Goal: Information Seeking & Learning: Check status

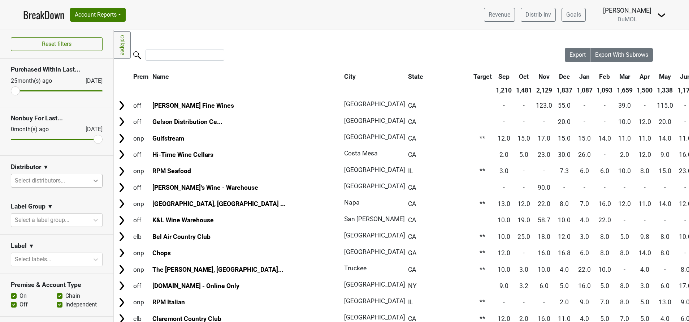
click at [92, 179] on icon at bounding box center [95, 180] width 7 height 7
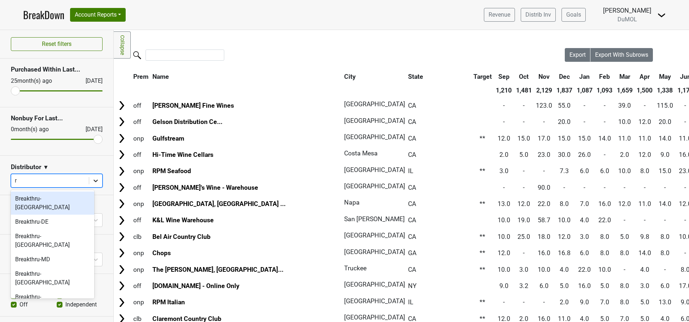
type input "rn"
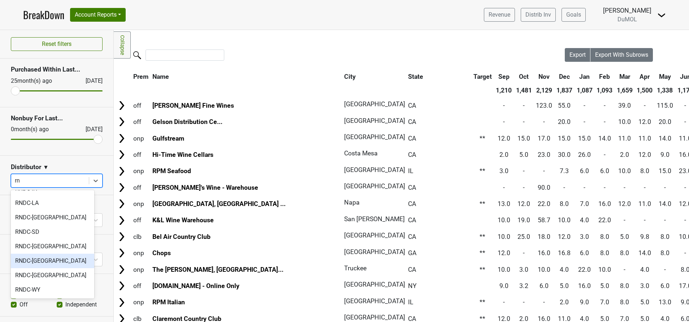
scroll to position [111, 0]
click at [32, 245] on div "RNDC-[GEOGRAPHIC_DATA]" at bounding box center [52, 246] width 83 height 14
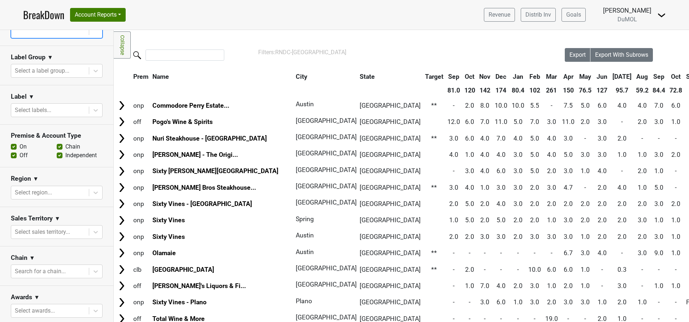
scroll to position [165, 0]
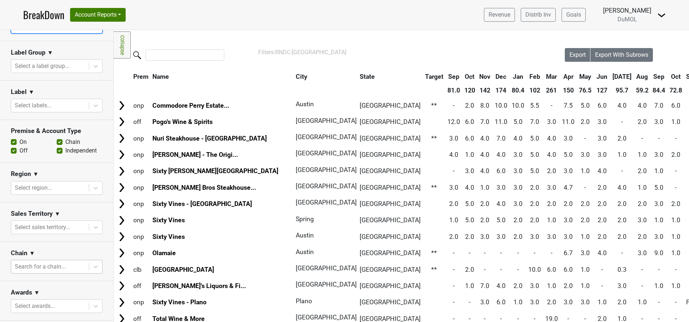
click at [46, 262] on div at bounding box center [50, 267] width 70 height 10
click at [46, 262] on div "h" at bounding box center [50, 267] width 70 height 10
type input "heb"
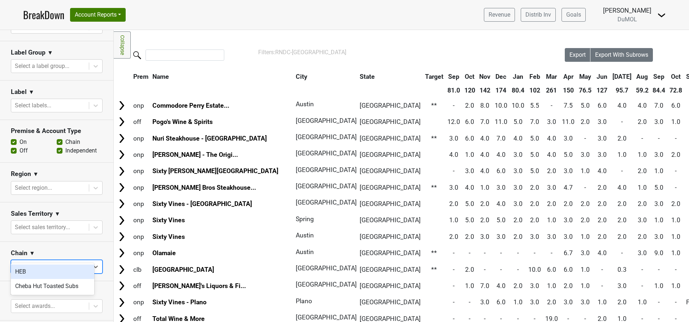
click at [31, 273] on div "HEB" at bounding box center [52, 271] width 83 height 14
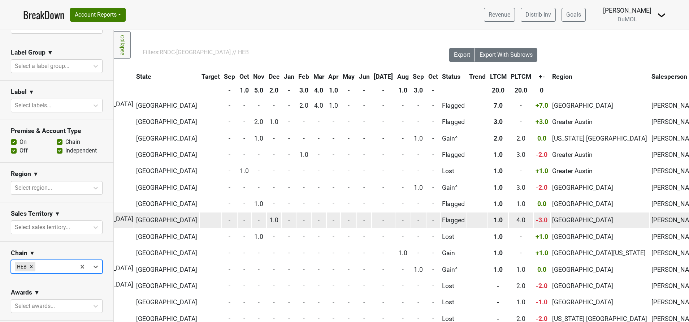
scroll to position [0, 115]
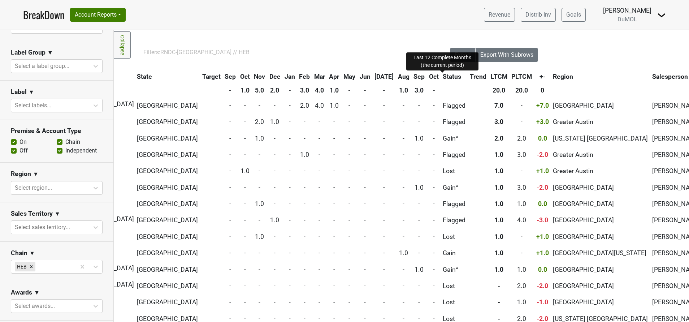
click at [491, 75] on span "LTCM" at bounding box center [499, 76] width 17 height 7
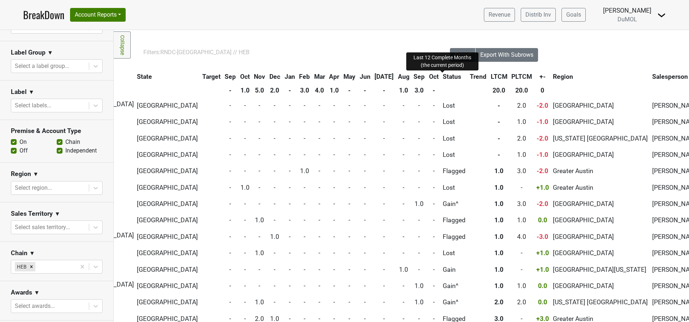
click at [491, 75] on span "LTCM" at bounding box center [499, 76] width 17 height 7
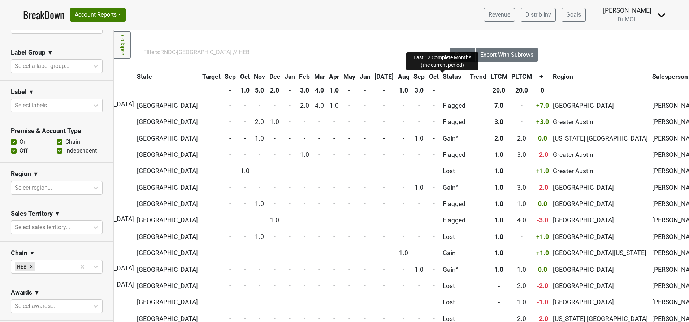
click at [491, 75] on span "LTCM" at bounding box center [499, 76] width 17 height 7
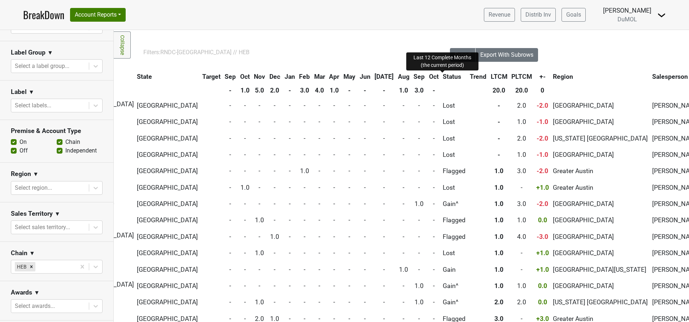
click at [491, 75] on span "LTCM" at bounding box center [499, 76] width 17 height 7
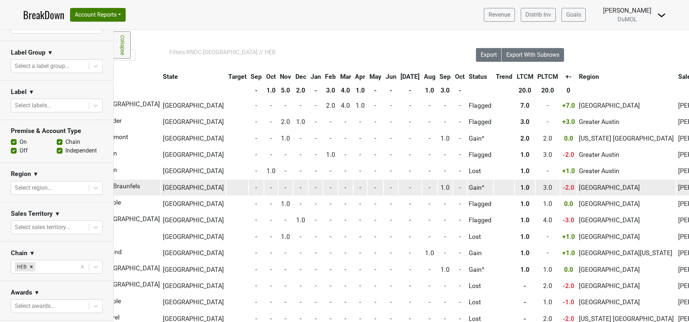
scroll to position [0, 0]
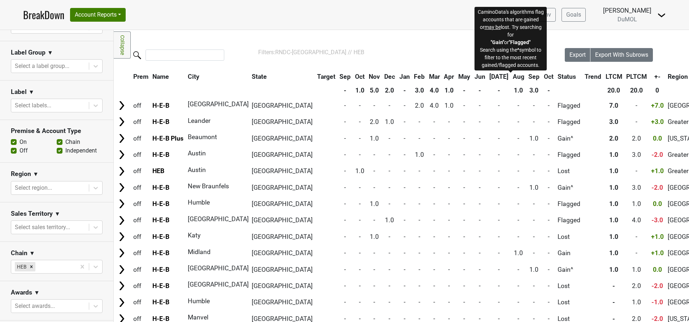
click at [558, 75] on span "Status" at bounding box center [567, 76] width 18 height 7
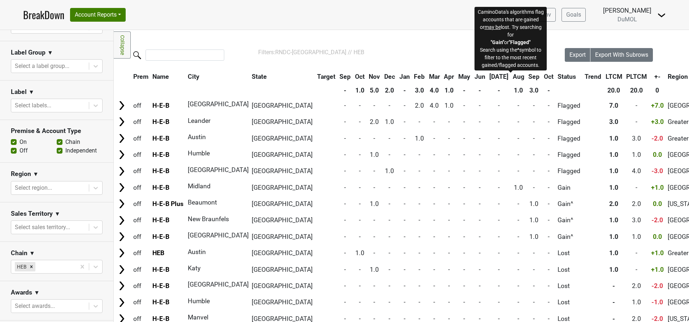
click at [558, 75] on span "Status" at bounding box center [567, 76] width 18 height 7
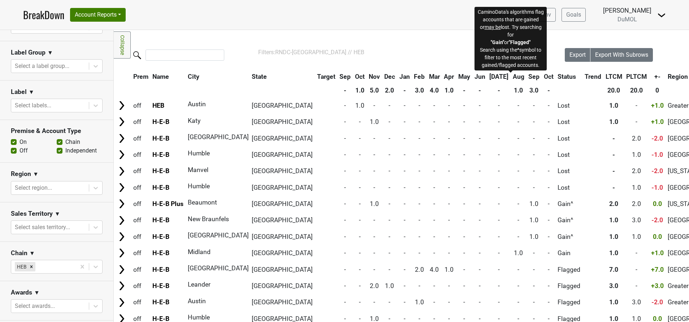
click at [558, 75] on span "Status" at bounding box center [567, 76] width 18 height 7
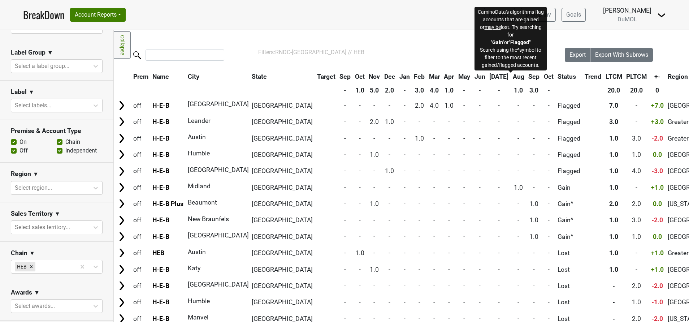
click at [558, 75] on span "Status" at bounding box center [567, 76] width 18 height 7
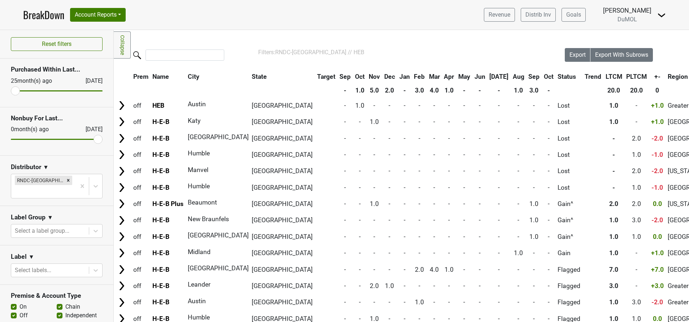
click at [38, 15] on link "BreakDown" at bounding box center [43, 14] width 41 height 15
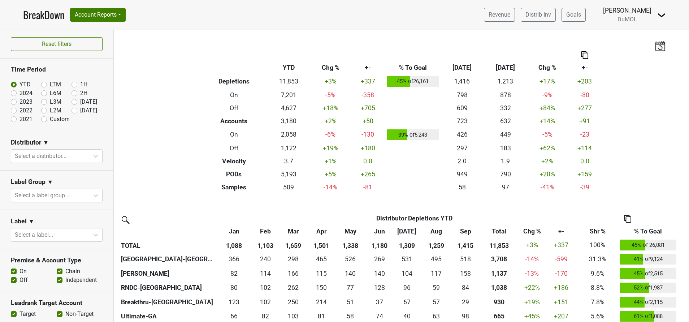
click at [80, 109] on label "[DATE]" at bounding box center [88, 110] width 17 height 9
click at [72, 109] on input "[DATE]" at bounding box center [86, 109] width 29 height 7
radio input "true"
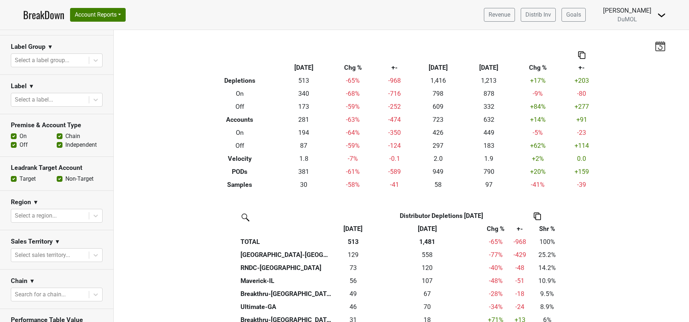
scroll to position [135, 0]
click at [52, 291] on div at bounding box center [50, 294] width 70 height 10
type input "HEB"
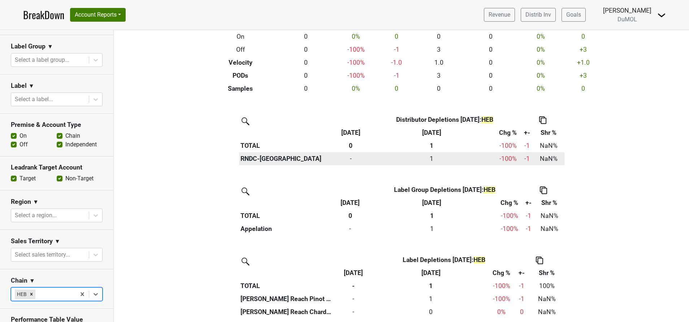
scroll to position [0, 0]
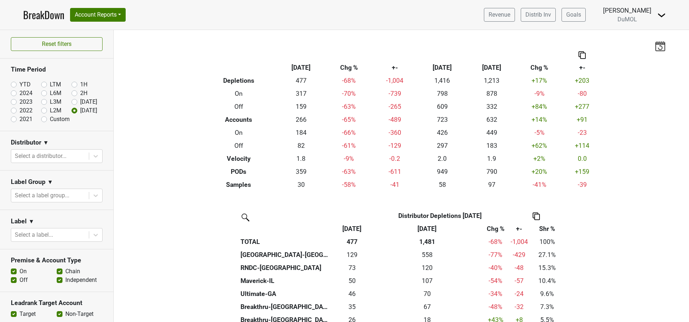
scroll to position [118, 0]
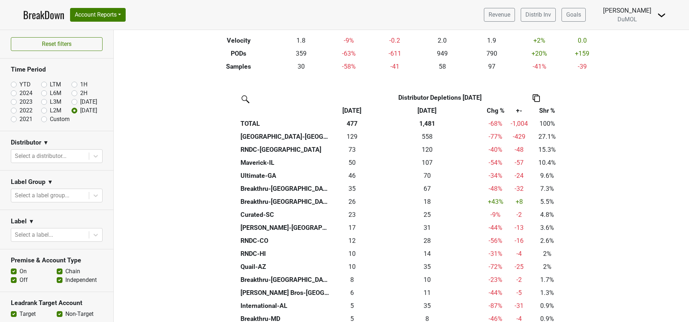
click at [20, 83] on label "YTD" at bounding box center [25, 84] width 11 height 9
click at [12, 83] on input "YTD" at bounding box center [25, 83] width 29 height 7
radio input "true"
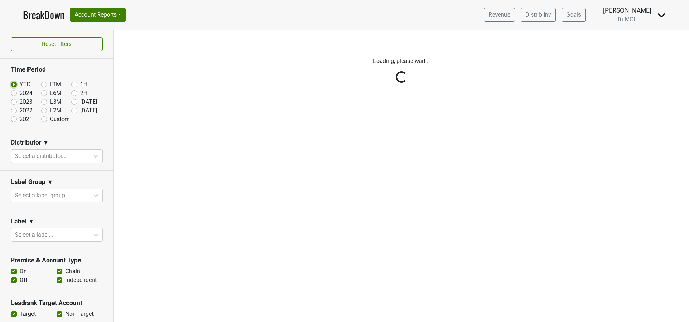
scroll to position [0, 0]
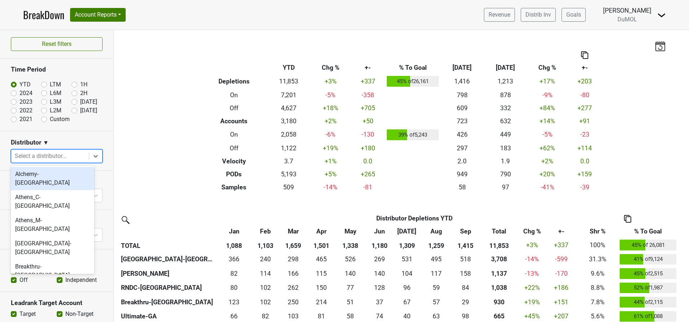
click at [65, 157] on div at bounding box center [50, 156] width 70 height 10
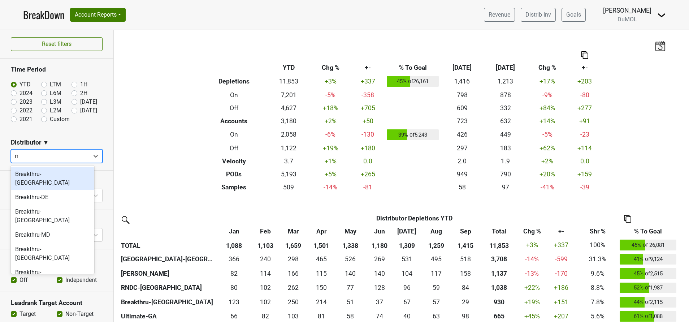
type input "rnd"
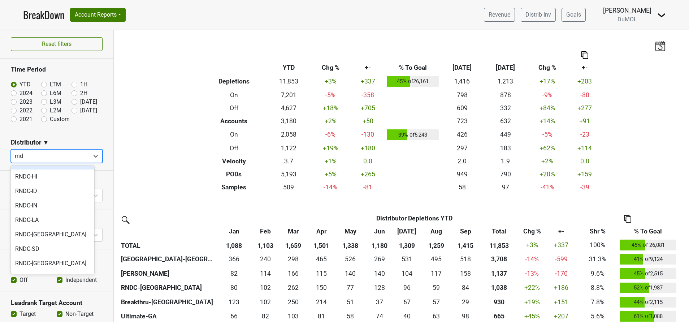
scroll to position [55, 0]
click at [30, 261] on div "RNDC-[GEOGRAPHIC_DATA]" at bounding box center [52, 263] width 83 height 14
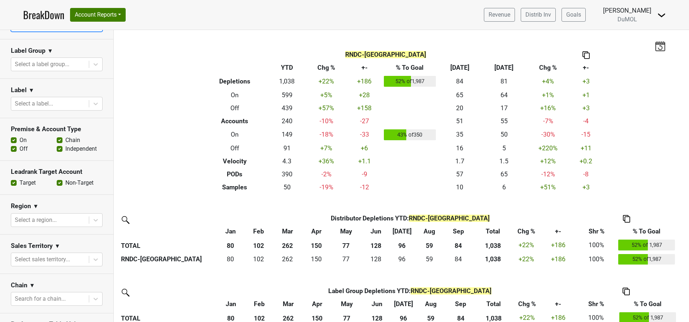
scroll to position [146, 0]
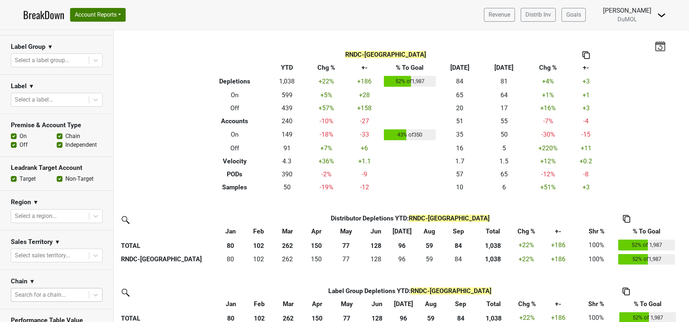
click at [45, 290] on div at bounding box center [50, 295] width 70 height 10
type input "heb"
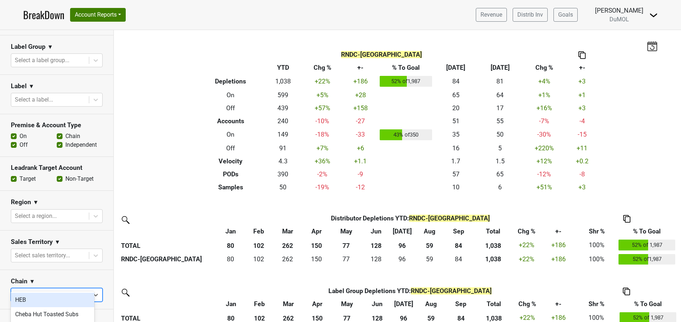
click at [16, 297] on div "HEB" at bounding box center [52, 300] width 83 height 14
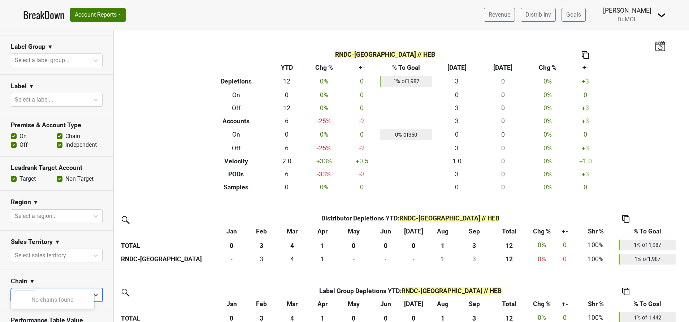
type input "h-e"
click at [79, 277] on div "Chain ▼" at bounding box center [57, 282] width 92 height 11
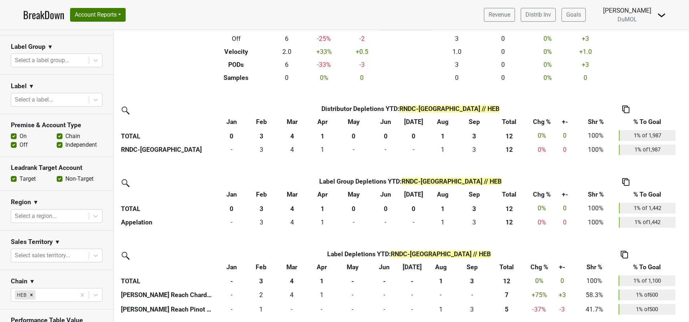
scroll to position [0, 0]
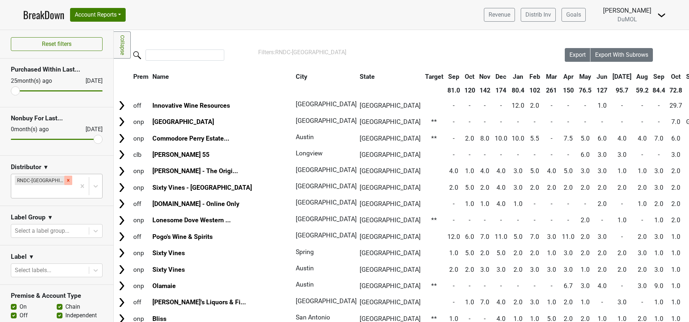
click at [66, 180] on icon "Remove RNDC-TX" at bounding box center [68, 180] width 5 height 5
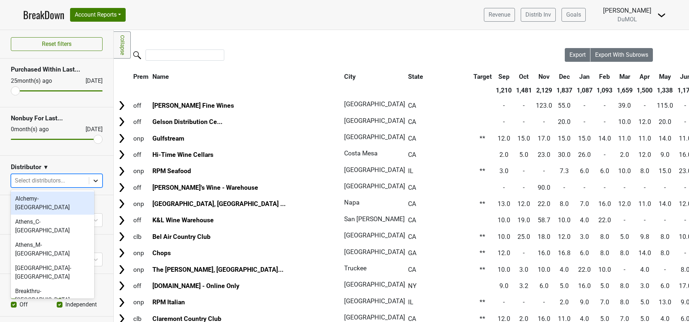
click at [92, 180] on icon at bounding box center [95, 180] width 7 height 7
type input "t"
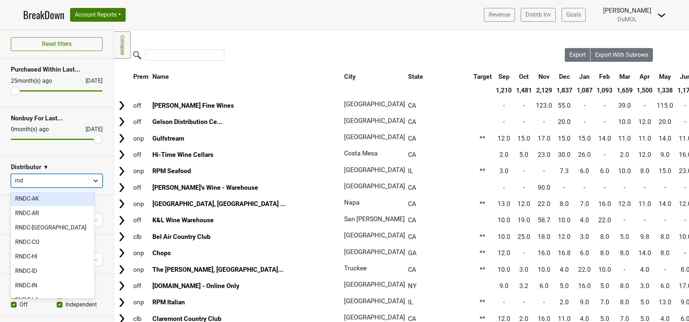
type input "rndc"
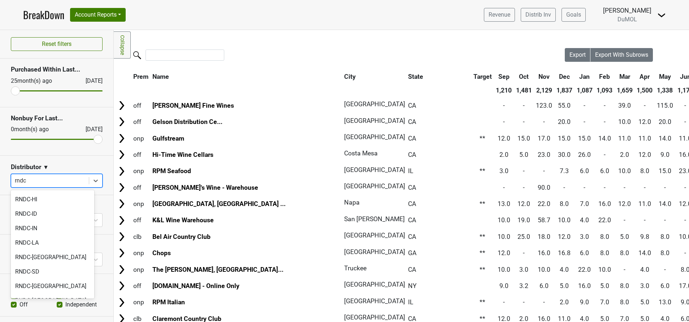
scroll to position [86, 0]
click at [32, 260] on div "RNDC-[GEOGRAPHIC_DATA]" at bounding box center [52, 257] width 83 height 14
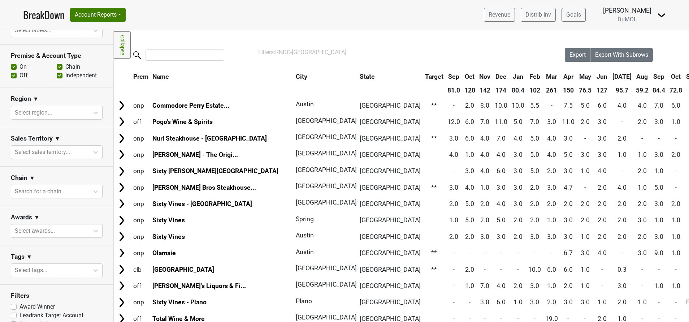
scroll to position [0, 33]
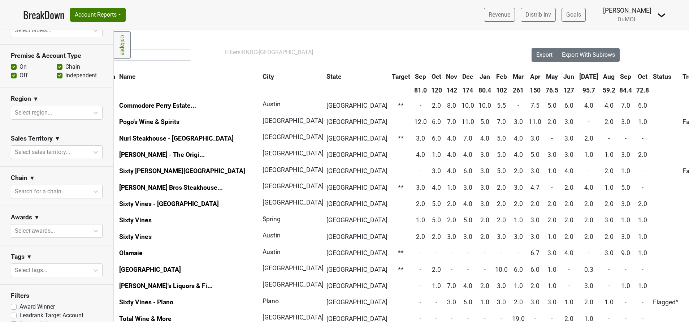
click at [38, 13] on link "BreakDown" at bounding box center [43, 14] width 41 height 15
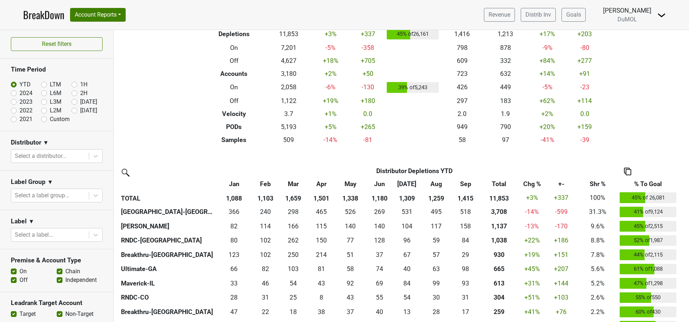
scroll to position [47, 0]
click at [66, 155] on div at bounding box center [50, 156] width 70 height 10
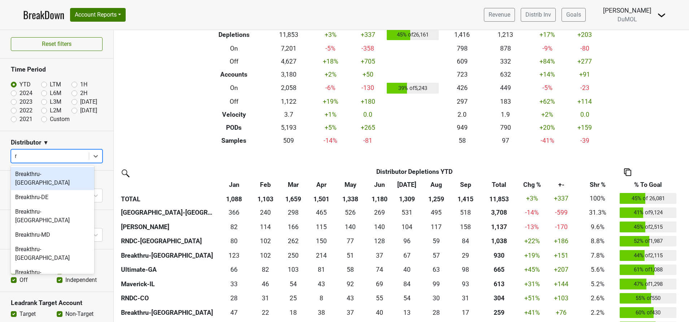
type input "rn"
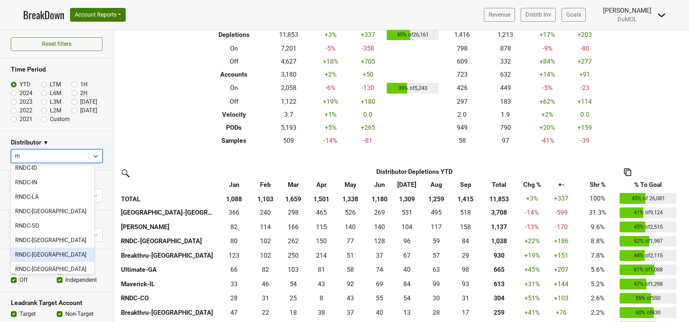
scroll to position [93, 0]
click at [30, 242] on div "RNDC-[GEOGRAPHIC_DATA]" at bounding box center [52, 240] width 83 height 14
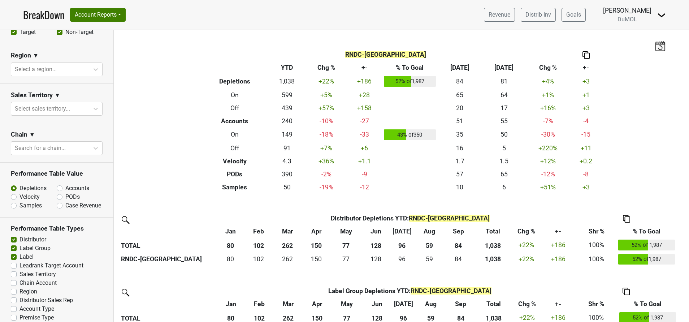
scroll to position [295, 0]
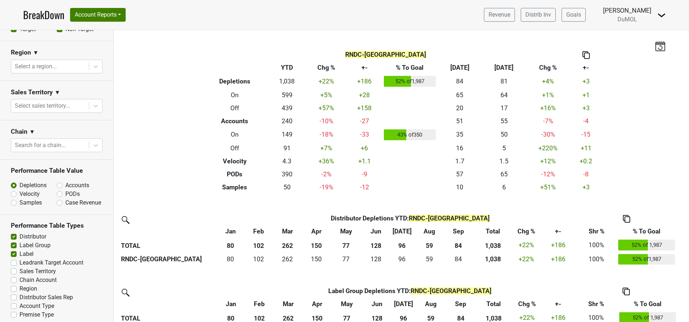
click at [65, 181] on label "Accounts" at bounding box center [77, 185] width 24 height 9
click at [57, 181] on input "Accounts" at bounding box center [79, 184] width 44 height 7
radio input "true"
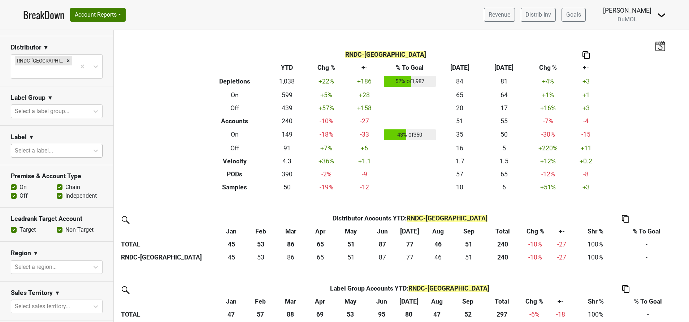
scroll to position [102, 0]
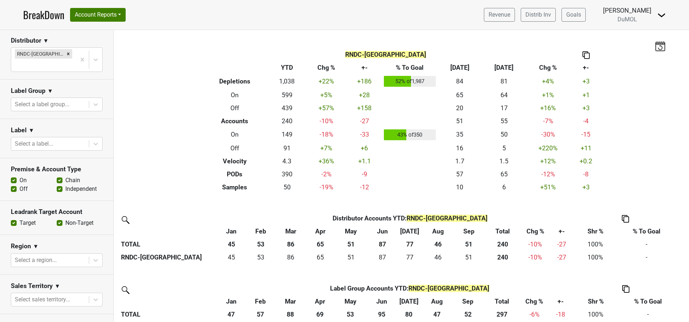
click at [20, 185] on label "Off" at bounding box center [24, 189] width 8 height 9
click at [14, 185] on input "Off" at bounding box center [14, 188] width 6 height 7
checkbox input "false"
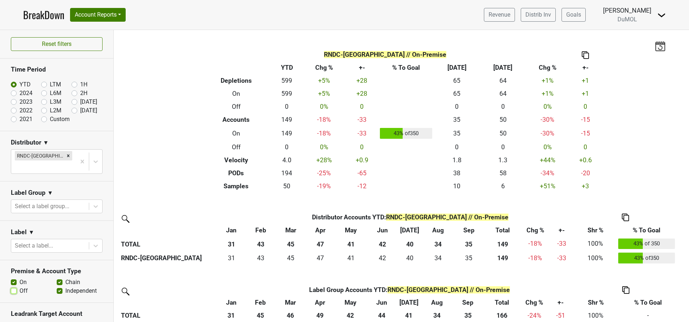
scroll to position [1, 0]
click at [80, 108] on label "[DATE]" at bounding box center [88, 109] width 17 height 9
click at [72, 108] on input "[DATE]" at bounding box center [86, 108] width 29 height 7
radio input "true"
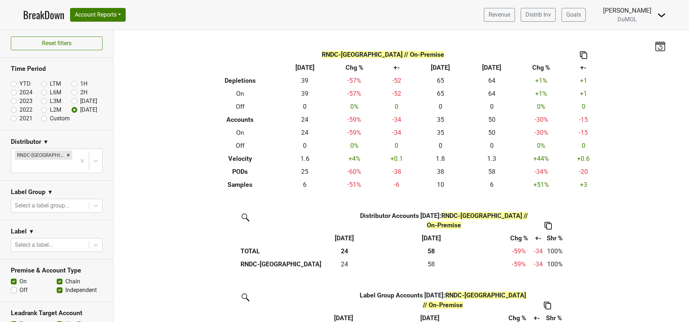
click at [50, 117] on label "Custom" at bounding box center [60, 118] width 20 height 9
click at [41, 117] on input "Custom" at bounding box center [55, 117] width 29 height 7
radio input "true"
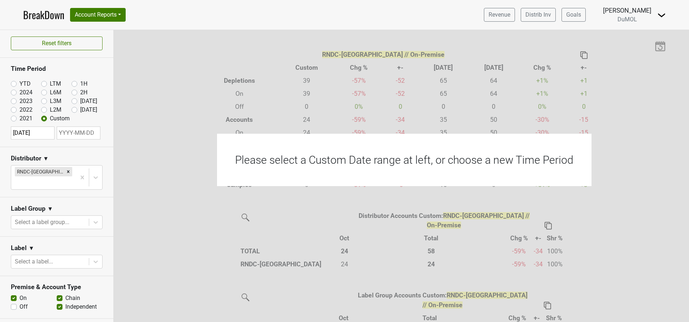
click at [68, 132] on input "text" at bounding box center [79, 132] width 44 height 13
select select "9"
click at [52, 203] on div "15" at bounding box center [51, 203] width 10 height 10
type input "2025-10-15"
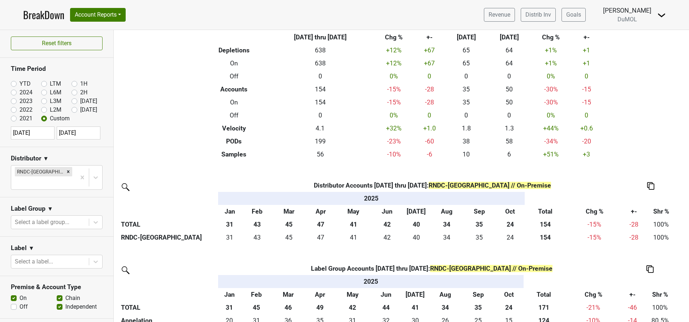
scroll to position [0, 0]
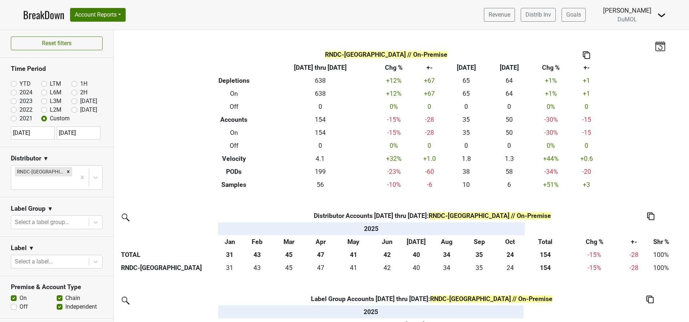
click at [20, 82] on label "YTD" at bounding box center [25, 83] width 11 height 9
click at [12, 82] on input "YTD" at bounding box center [25, 82] width 29 height 7
radio input "true"
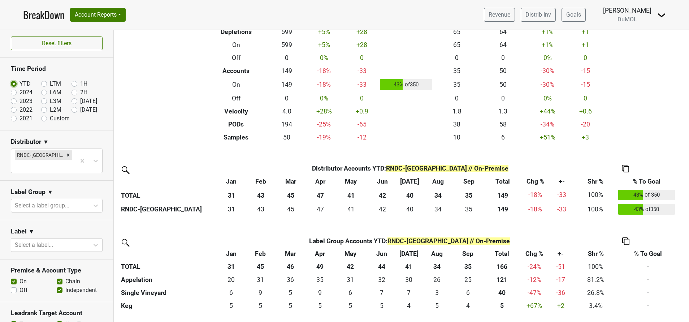
scroll to position [48, 0]
click at [50, 118] on label "Custom" at bounding box center [60, 118] width 20 height 9
click at [42, 118] on input "Custom" at bounding box center [55, 117] width 29 height 7
radio input "true"
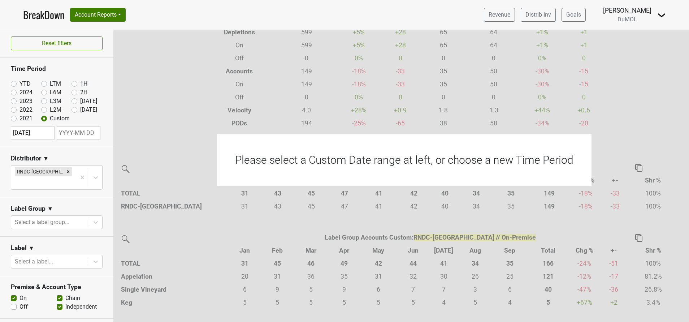
click at [363, 228] on div "Please select a Custom Date range at left, or choose a new Time Period" at bounding box center [458, 191] width 689 height 322
